Goal: Information Seeking & Learning: Learn about a topic

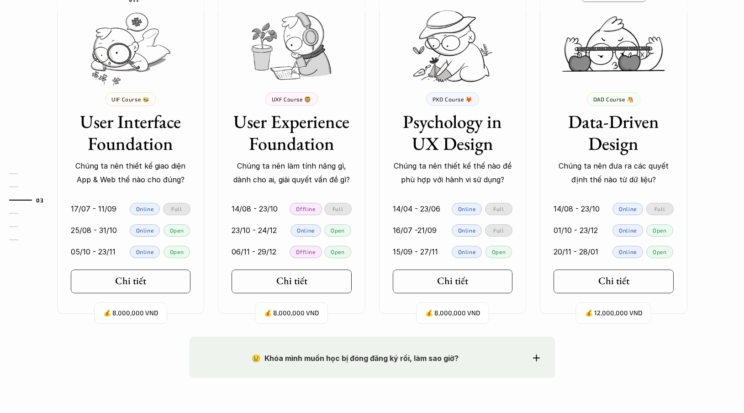
scroll to position [856, 0]
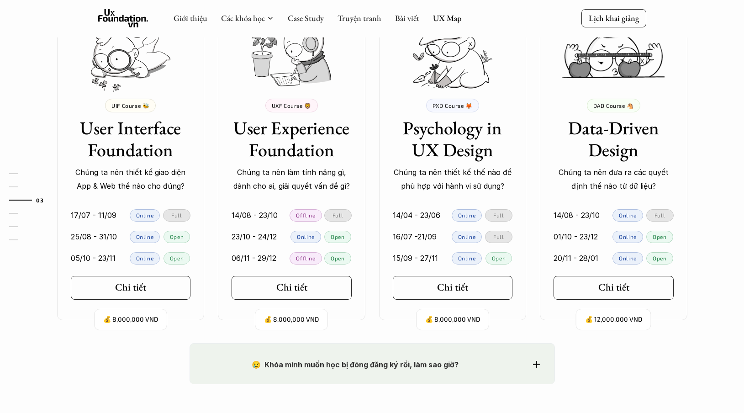
click at [370, 162] on div "💰 8,000,000 VND UIF Course 🐝 User Interface Foundation Chúng ta nên thiết kế gi…" at bounding box center [371, 158] width 657 height 324
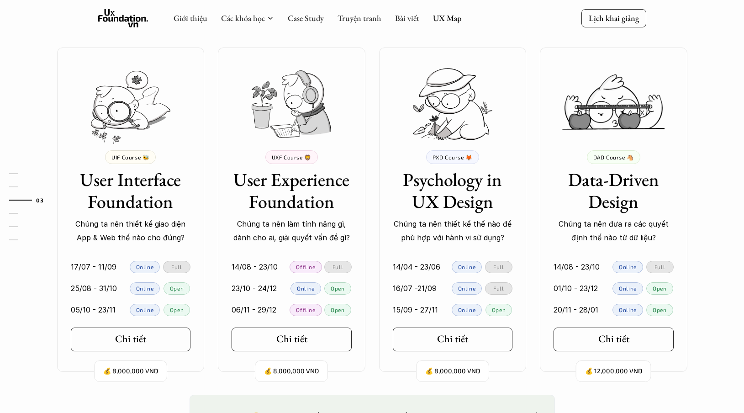
scroll to position [804, 0]
click at [134, 184] on h3 "User Interface Foundation" at bounding box center [131, 191] width 120 height 44
click at [141, 342] on h5 "Chi tiết" at bounding box center [127, 339] width 31 height 12
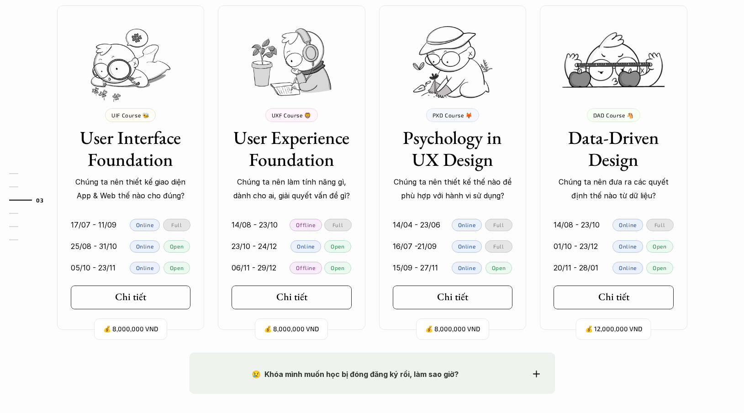
scroll to position [847, 0]
click at [291, 117] on div "UXF Course 🦁" at bounding box center [291, 115] width 52 height 14
click at [298, 291] on h5 "Chi tiết" at bounding box center [288, 296] width 31 height 12
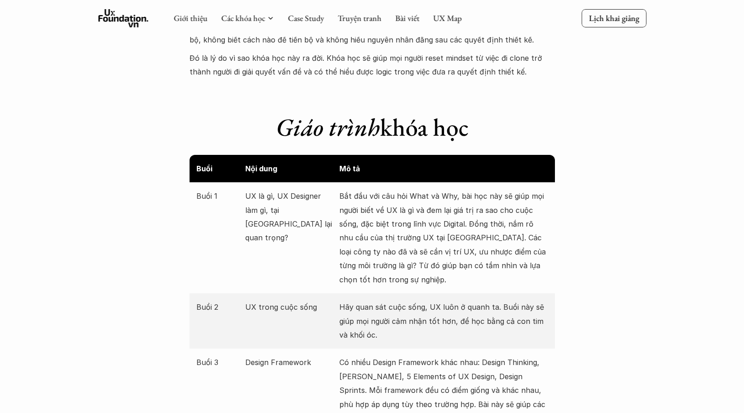
scroll to position [931, 0]
click at [540, 123] on h1 "Giáo trình khóa học" at bounding box center [371, 127] width 365 height 30
